Goal: Go to known website

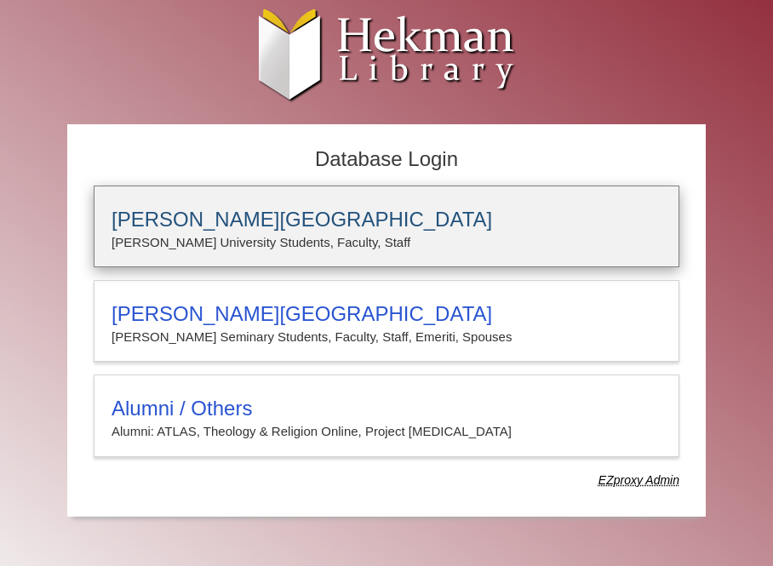
type input "****"
click at [327, 223] on h3 "[PERSON_NAME][GEOGRAPHIC_DATA]" at bounding box center [387, 220] width 550 height 24
